Goal: Task Accomplishment & Management: Complete application form

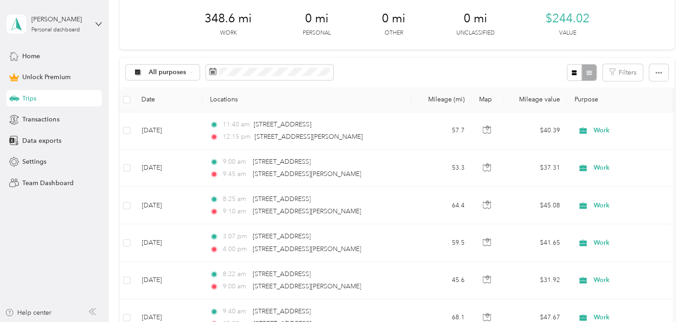
scroll to position [127, 0]
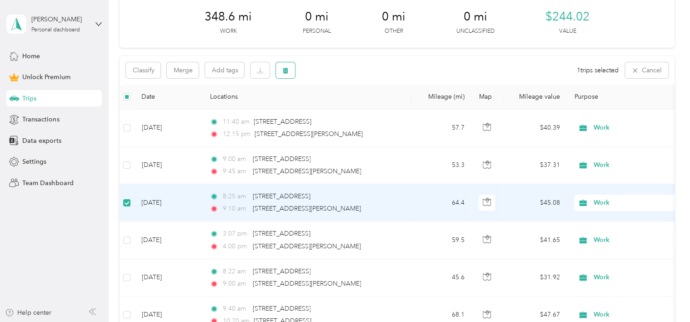
click at [283, 72] on icon "button" at bounding box center [285, 70] width 6 height 6
click at [349, 106] on button "Yes" at bounding box center [353, 108] width 18 height 15
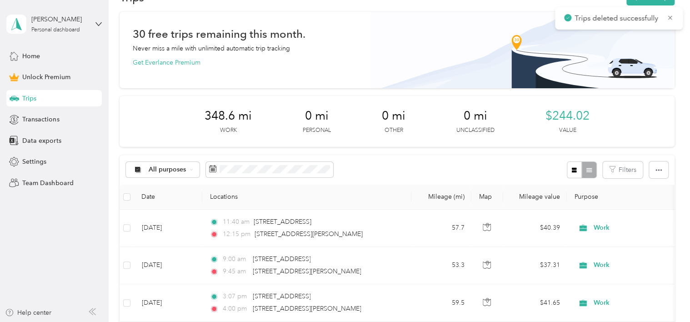
scroll to position [0, 0]
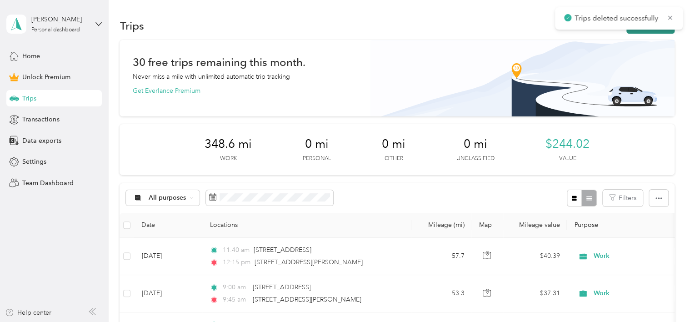
click at [657, 33] on button "New trip" at bounding box center [650, 26] width 48 height 16
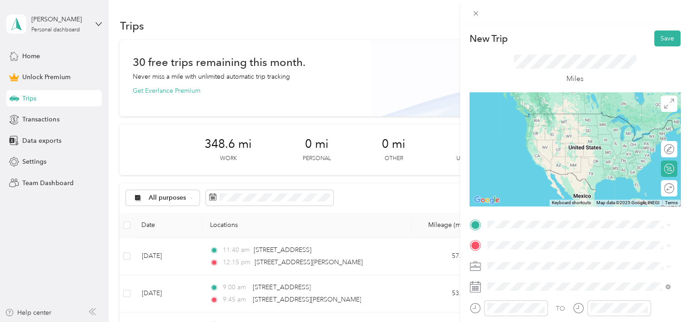
click at [545, 115] on span "[STREET_ADDRESS][US_STATE]" at bounding box center [549, 111] width 91 height 8
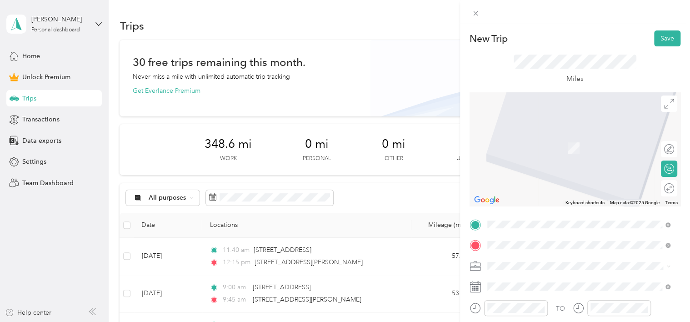
click at [540, 139] on span "[STREET_ADDRESS][PERSON_NAME][US_STATE]" at bounding box center [574, 134] width 141 height 8
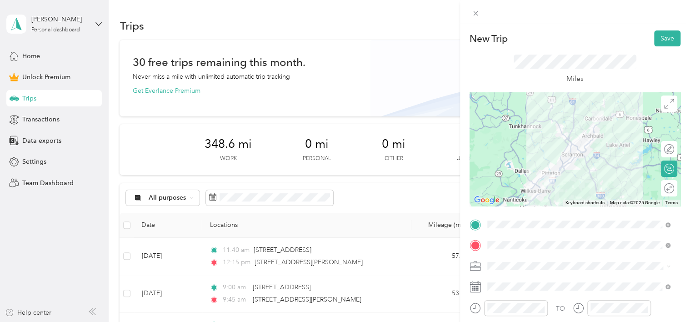
click at [499, 139] on li "Work" at bounding box center [578, 138] width 189 height 16
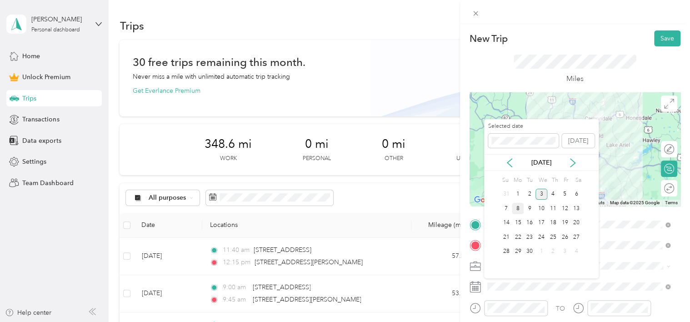
click at [517, 203] on div "8" at bounding box center [517, 208] width 12 height 11
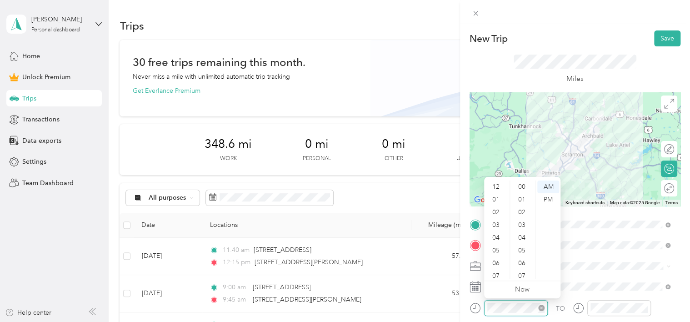
scroll to position [55, 0]
click at [496, 233] on div "08" at bounding box center [497, 234] width 22 height 13
click at [525, 258] on div "17" at bounding box center [522, 264] width 22 height 13
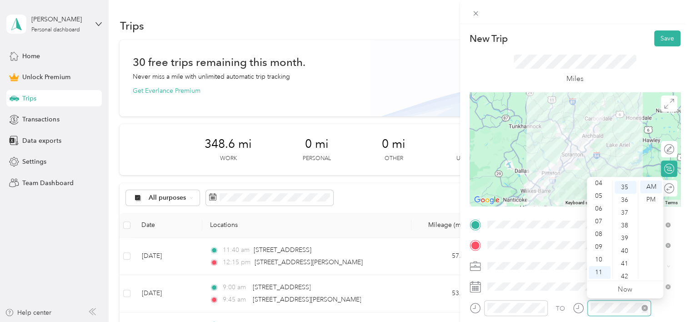
scroll to position [445, 0]
click at [598, 248] on div "09" at bounding box center [599, 246] width 22 height 13
click at [625, 189] on div "00" at bounding box center [625, 186] width 22 height 13
click at [652, 189] on div "AM" at bounding box center [651, 186] width 22 height 13
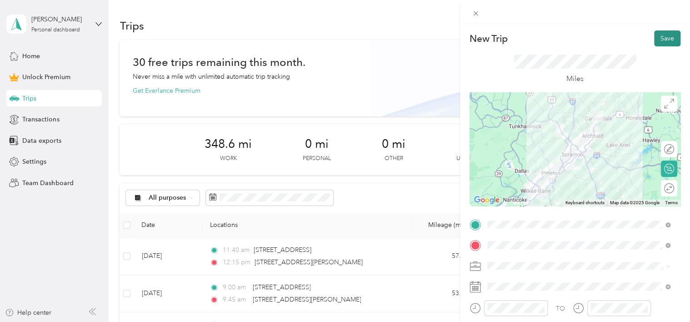
click at [654, 40] on button "Save" at bounding box center [667, 38] width 26 height 16
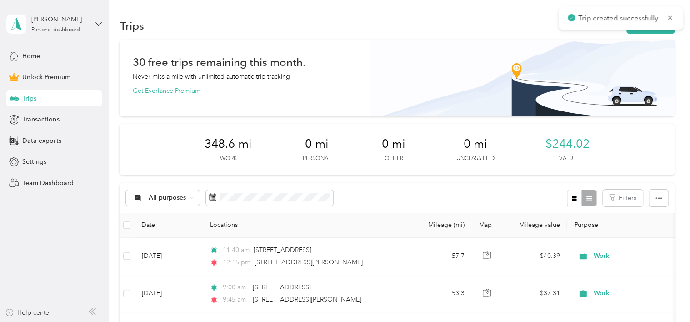
click at [646, 29] on div "Trip created successfully" at bounding box center [620, 18] width 124 height 22
click at [647, 32] on button "New trip" at bounding box center [650, 26] width 48 height 16
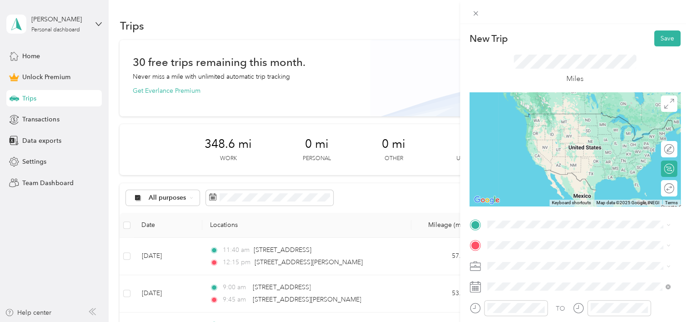
click at [527, 116] on span "[STREET_ADDRESS][PERSON_NAME][US_STATE]" at bounding box center [574, 112] width 141 height 8
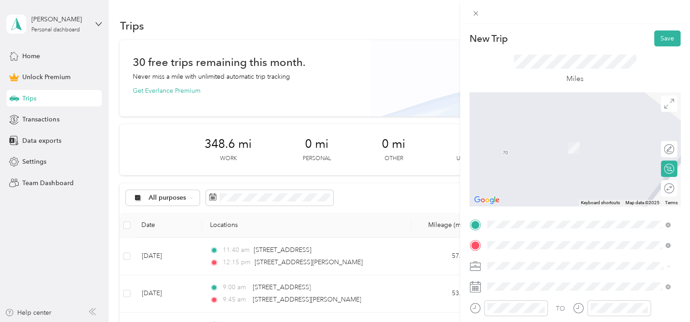
click at [533, 145] on span "[STREET_ADDRESS][PERSON_NAME][US_STATE]" at bounding box center [574, 144] width 141 height 8
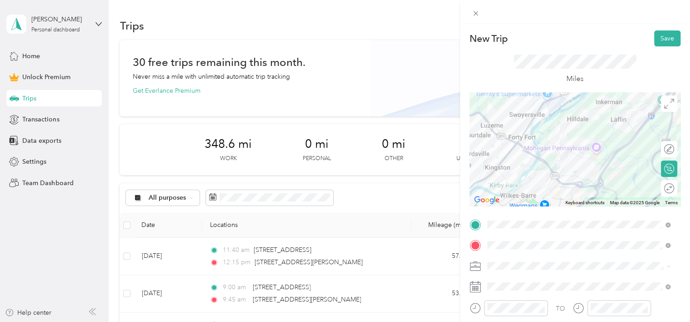
click at [499, 135] on span "Work" at bounding box center [497, 134] width 15 height 8
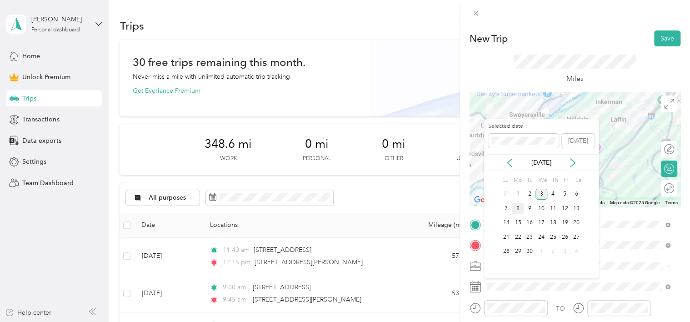
click at [520, 208] on div "8" at bounding box center [517, 208] width 12 height 11
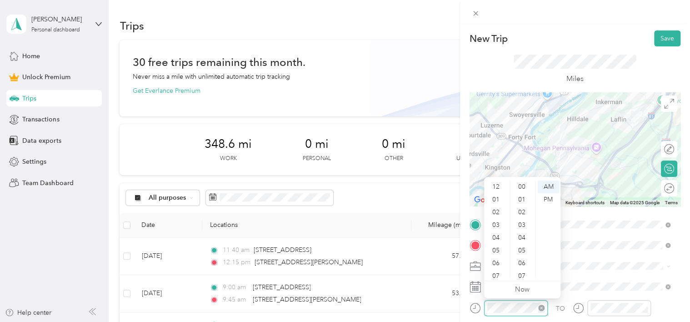
scroll to position [55, 0]
click at [503, 258] on div "10" at bounding box center [497, 259] width 22 height 13
click at [545, 189] on div "AM" at bounding box center [548, 186] width 22 height 13
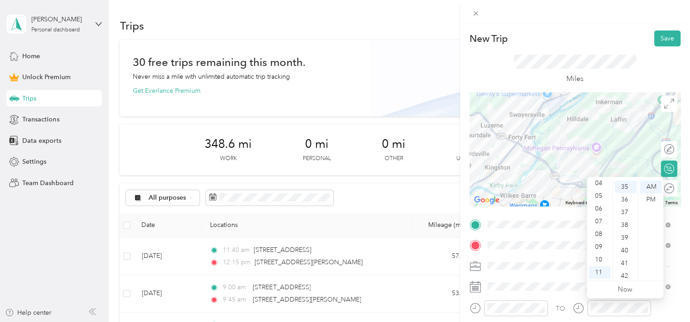
scroll to position [0, 0]
click at [627, 185] on div "00" at bounding box center [625, 186] width 22 height 13
click at [652, 188] on div "AM" at bounding box center [651, 186] width 22 height 13
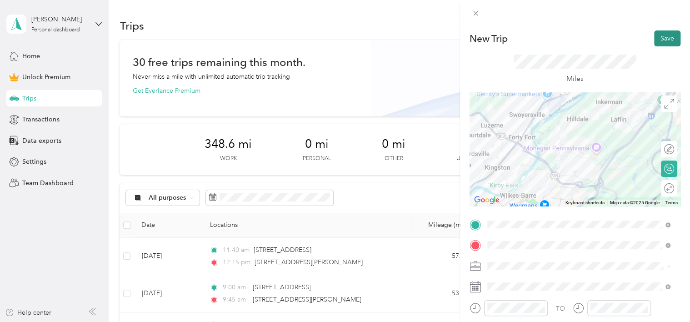
click at [654, 39] on button "Save" at bounding box center [667, 38] width 26 height 16
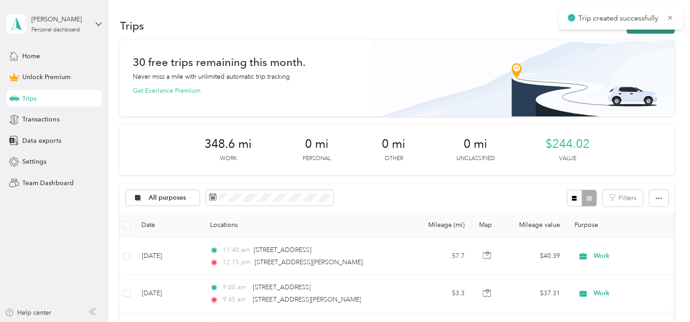
click at [651, 30] on button "New trip" at bounding box center [650, 26] width 48 height 16
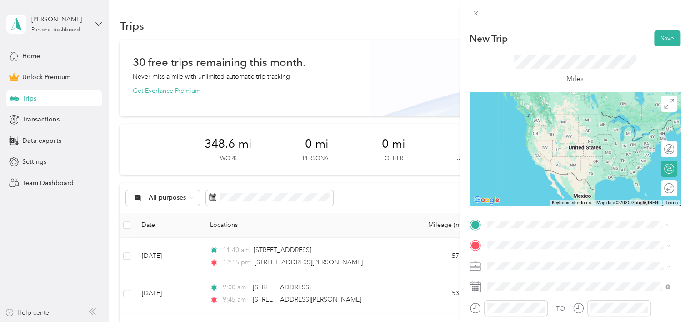
click at [548, 153] on span "[STREET_ADDRESS][PERSON_NAME][US_STATE]" at bounding box center [574, 148] width 141 height 8
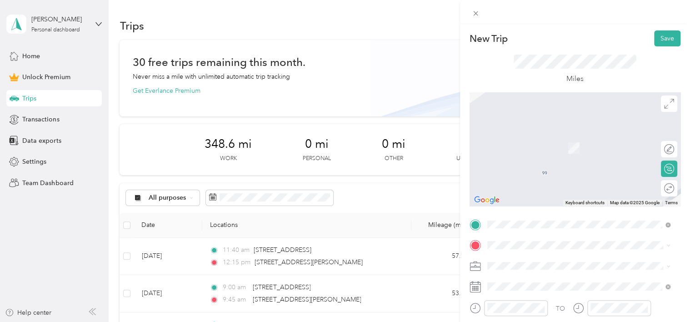
click at [543, 134] on span "[STREET_ADDRESS][US_STATE]" at bounding box center [549, 133] width 91 height 8
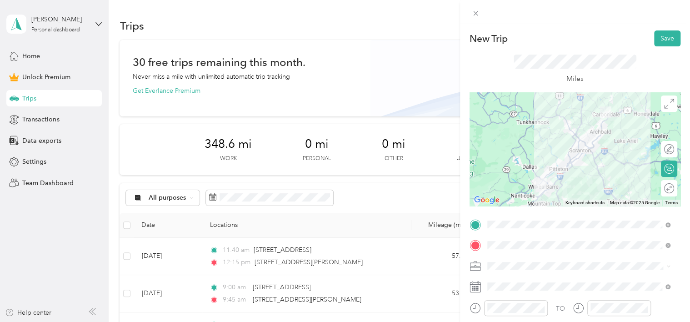
click at [502, 261] on span at bounding box center [582, 265] width 196 height 15
click at [498, 134] on span "Work" at bounding box center [497, 138] width 15 height 8
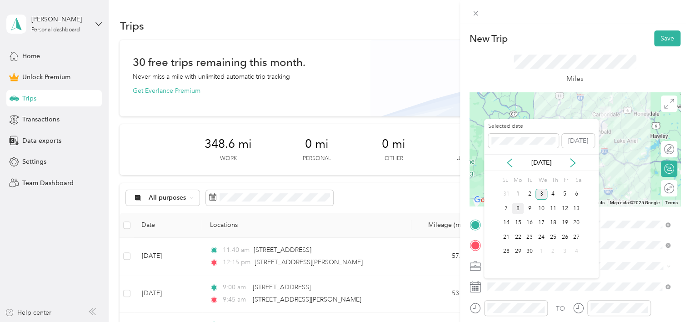
click at [515, 209] on div "8" at bounding box center [517, 208] width 12 height 11
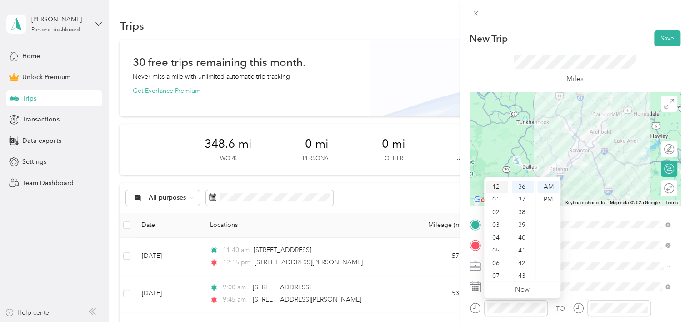
click at [493, 188] on div "12" at bounding box center [497, 186] width 22 height 13
click at [520, 196] on div "25" at bounding box center [522, 198] width 22 height 13
click at [543, 198] on div "PM" at bounding box center [548, 199] width 22 height 13
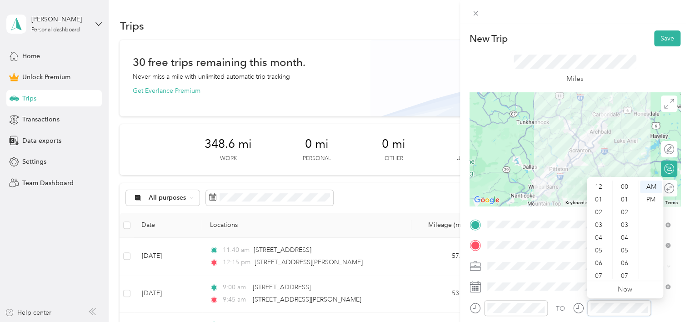
scroll to position [55, 0]
click at [5, 305] on div "New Trip Save This trip cannot be edited because it is either under review, app…" at bounding box center [345, 161] width 690 height 322
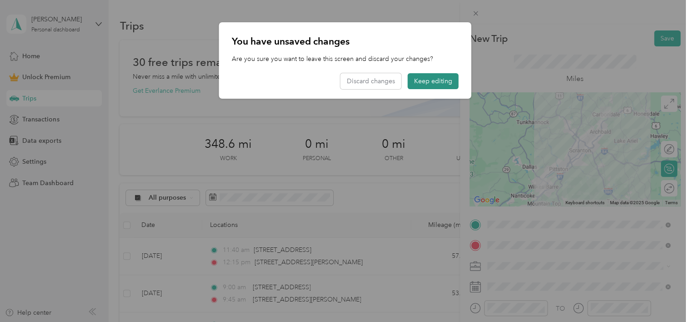
click at [420, 82] on button "Keep editing" at bounding box center [432, 81] width 51 height 16
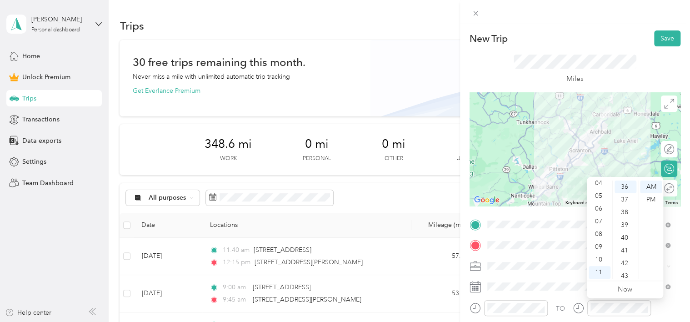
scroll to position [0, 0]
click at [598, 205] on div "01" at bounding box center [599, 199] width 22 height 13
click at [651, 197] on div "PM" at bounding box center [651, 199] width 22 height 13
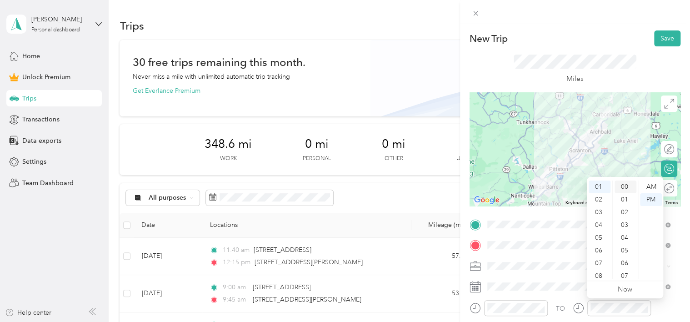
click at [625, 188] on div "00" at bounding box center [625, 186] width 22 height 13
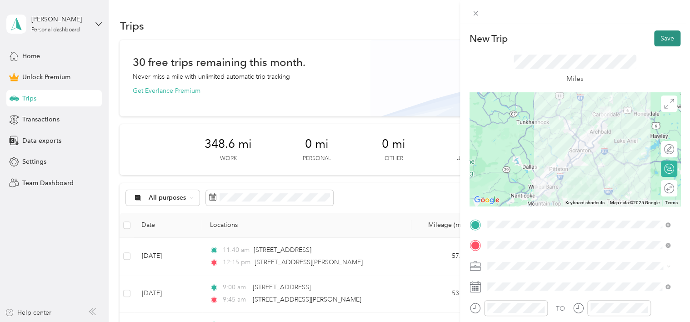
click at [654, 42] on button "Save" at bounding box center [667, 38] width 26 height 16
